Goal: Transaction & Acquisition: Book appointment/travel/reservation

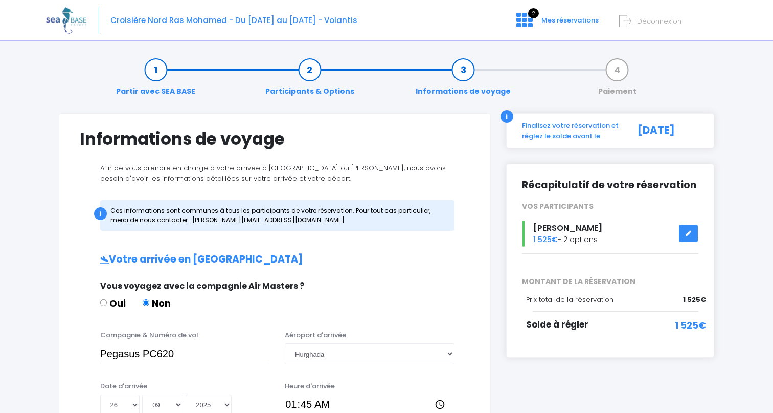
select select "Hurghada"
select select "26"
select select "09"
select select "2025"
select select "Hurghada"
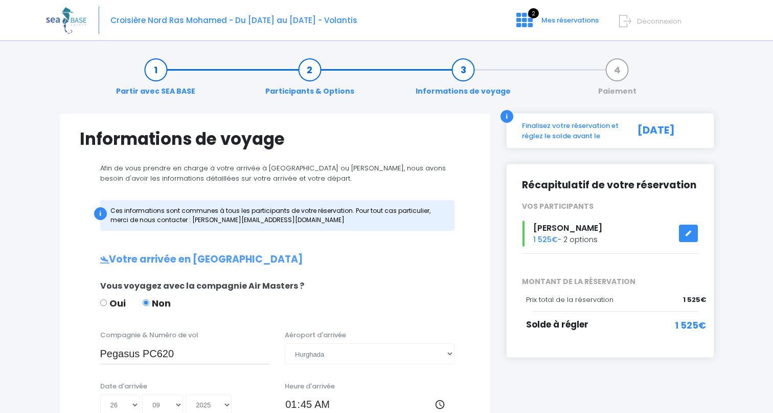
select select "26"
select select "09"
select select "2025"
click at [308, 72] on link "Participants & Options" at bounding box center [309, 80] width 99 height 32
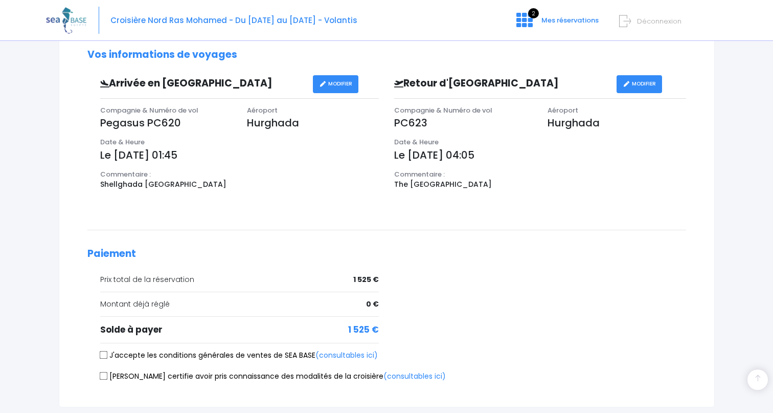
scroll to position [373, 0]
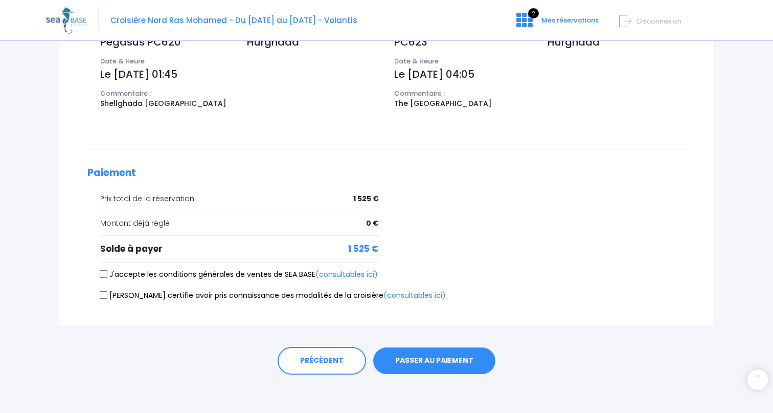
click at [439, 360] on button "PASSER AU PAIEMENT" at bounding box center [434, 360] width 122 height 27
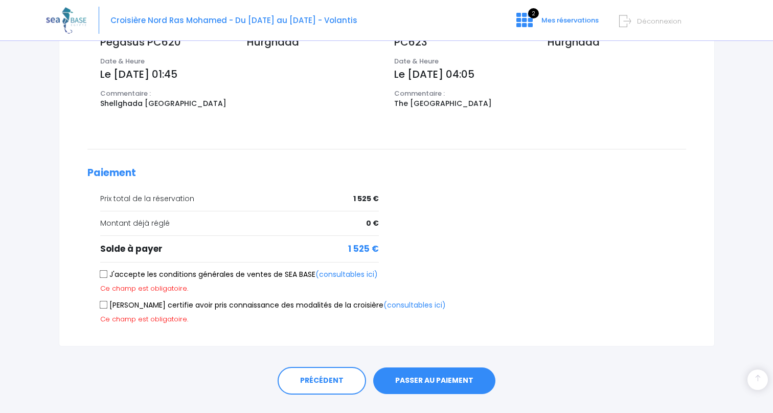
scroll to position [395, 0]
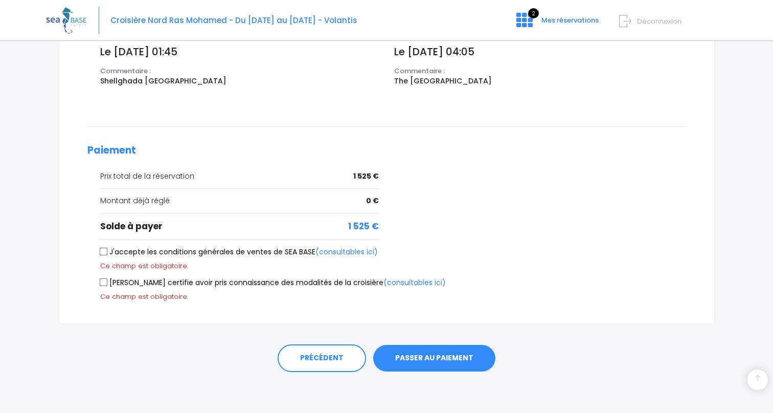
click at [158, 258] on div "J'accepte les conditions générales de ventes de SEA BASE (consultables ici) Ce …" at bounding box center [386, 259] width 599 height 24
click at [166, 251] on label "J'accepte les conditions générales de ventes de SEA BASE (consultables ici)" at bounding box center [239, 252] width 278 height 11
click at [107, 251] on input "J'accepte les conditions générales de ventes de SEA BASE (consultables ici)" at bounding box center [103, 252] width 8 height 8
checkbox input "true"
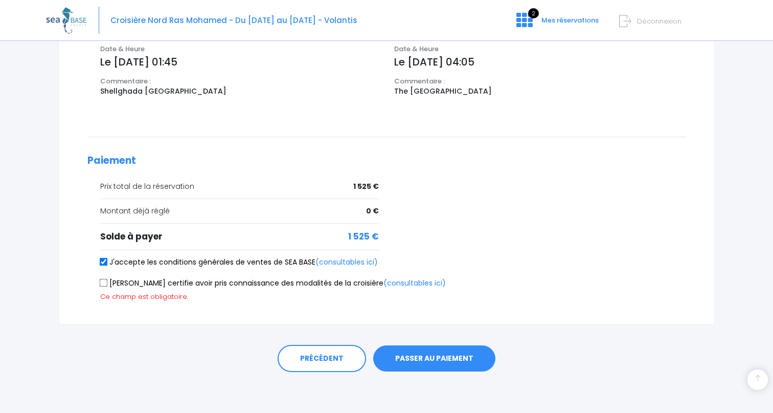
click at [186, 287] on label "Je certifie avoir pris connaissance des modalités de la croisière (consultables…" at bounding box center [273, 283] width 346 height 11
click at [107, 287] on input "Je certifie avoir pris connaissance des modalités de la croisière (consultables…" at bounding box center [103, 283] width 8 height 8
checkbox input "true"
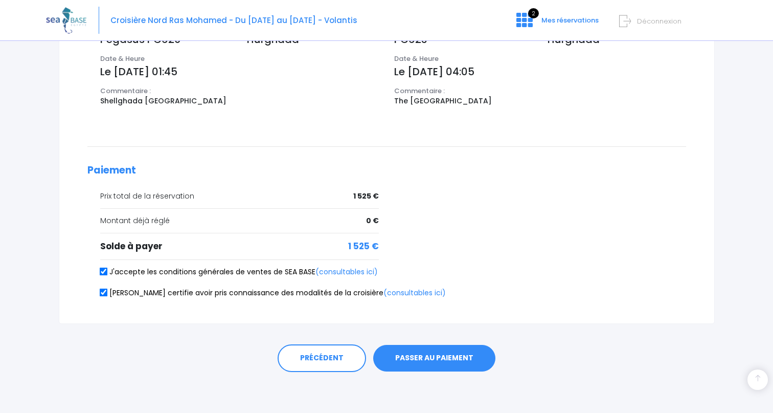
click at [415, 358] on button "PASSER AU PAIEMENT" at bounding box center [434, 358] width 122 height 27
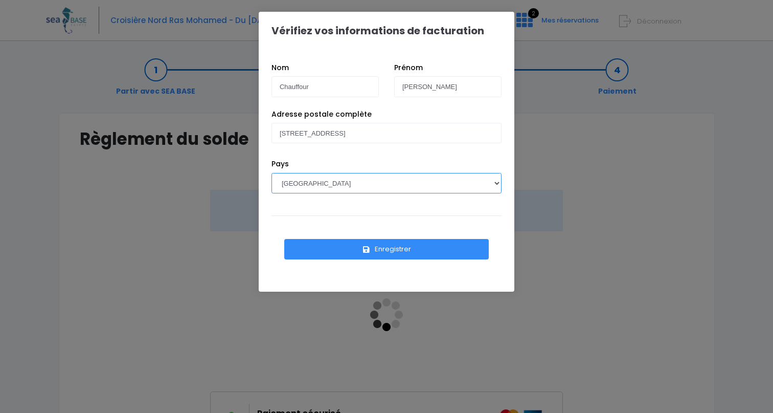
click at [372, 184] on select "AFGHANISTAN AFRIQUE DU SUD ÅLAND, ÎLES ALBANIE ALGÉRIE ALLEMAGNE ANDORRE ANGOLA…" at bounding box center [387, 183] width 230 height 20
click at [272, 173] on select "AFGHANISTAN AFRIQUE DU SUD ÅLAND, ÎLES ALBANIE ALGÉRIE ALLEMAGNE ANDORRE ANGOLA…" at bounding box center [387, 183] width 230 height 20
click at [351, 180] on select "AFGHANISTAN AFRIQUE DU SUD ÅLAND, ÎLES ALBANIE ALGÉRIE ALLEMAGNE ANDORRE ANGOLA…" at bounding box center [387, 183] width 230 height 20
select select "NO"
click at [272, 173] on select "AFGHANISTAN AFRIQUE DU SUD ÅLAND, ÎLES ALBANIE ALGÉRIE ALLEMAGNE ANDORRE ANGOLA…" at bounding box center [387, 183] width 230 height 20
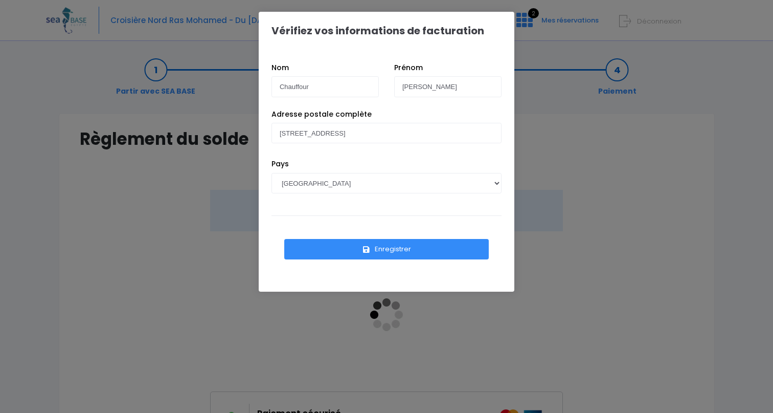
click at [378, 249] on button "Enregistrer" at bounding box center [386, 249] width 205 height 20
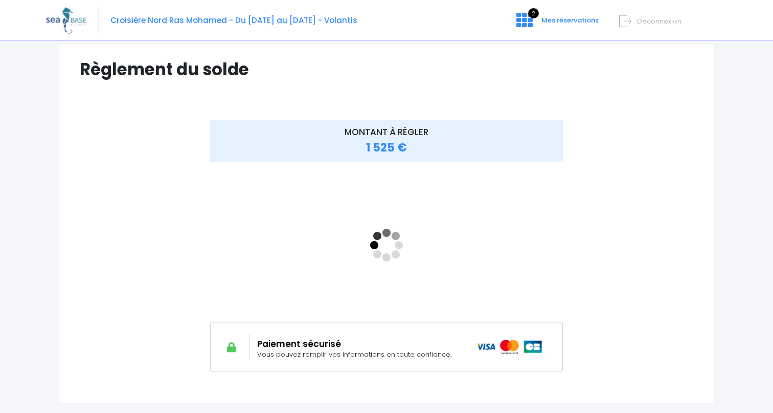
scroll to position [78, 0]
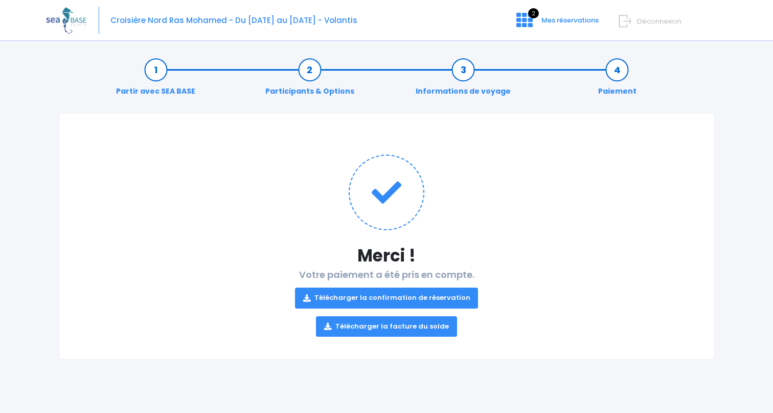
click at [399, 300] on link "Télécharger la confirmation de réservation" at bounding box center [387, 297] width 184 height 20
